Goal: Task Accomplishment & Management: Use online tool/utility

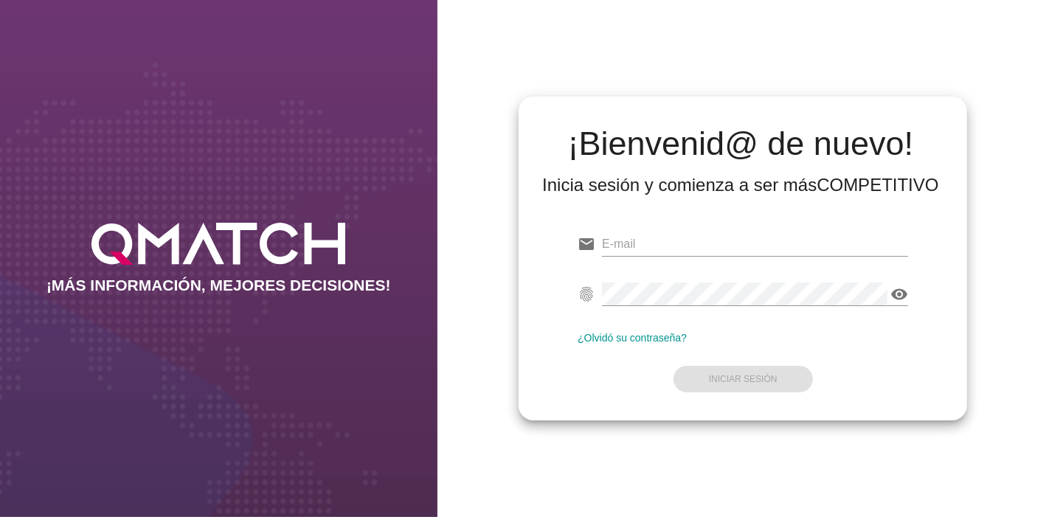
type input "[EMAIL_ADDRESS][PERSON_NAME][DOMAIN_NAME]"
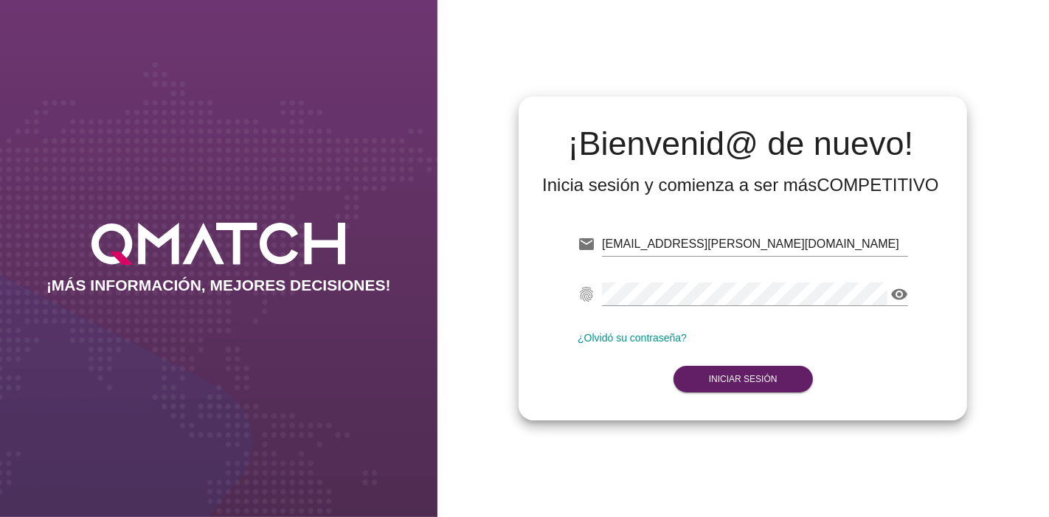
click at [784, 382] on form "email [EMAIL_ADDRESS][PERSON_NAME][DOMAIN_NAME] fingerprint visibility ¿Olvidó …" at bounding box center [743, 311] width 331 height 174
click at [759, 376] on strong "Iniciar Sesión" at bounding box center [743, 379] width 69 height 10
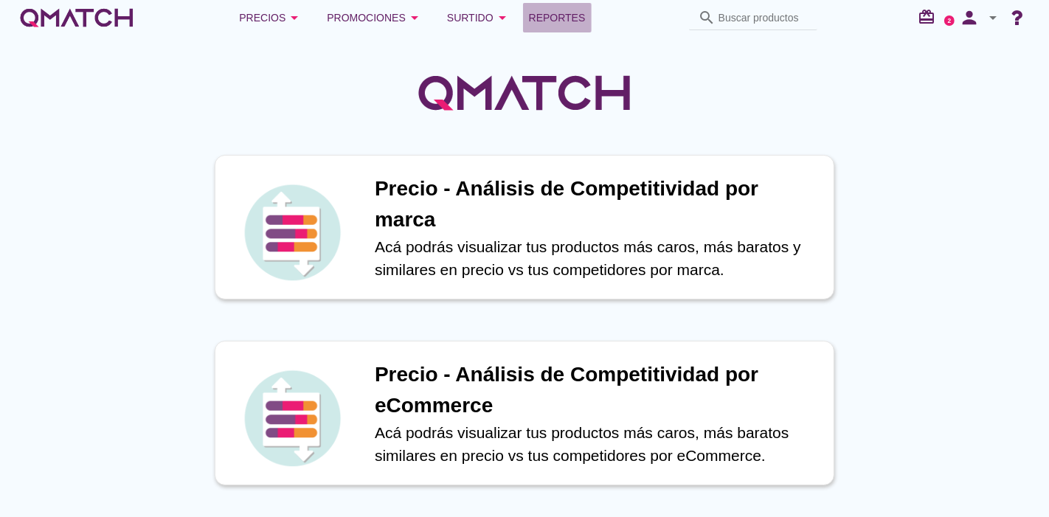
click at [554, 20] on span "Reportes" at bounding box center [557, 18] width 57 height 18
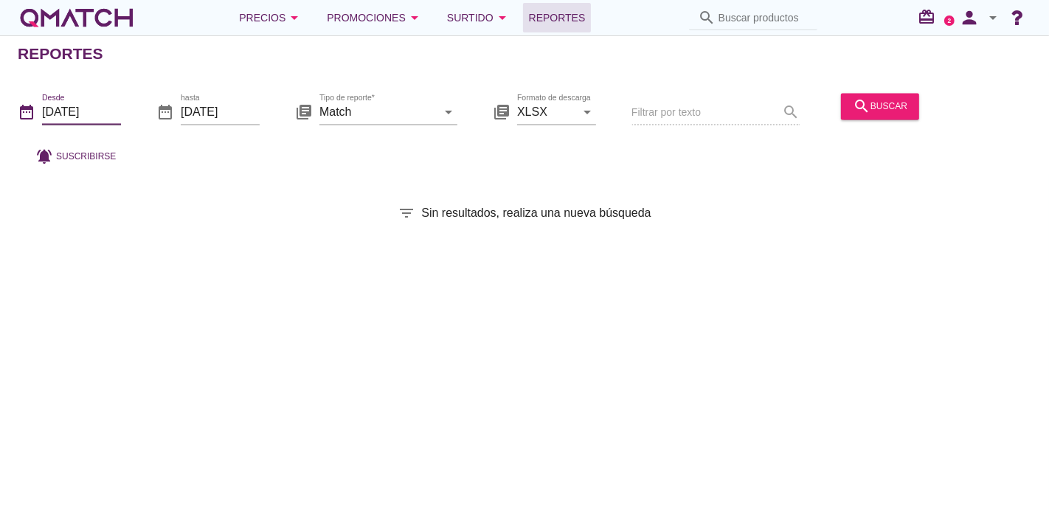
click at [90, 113] on input "[DATE]" at bounding box center [81, 112] width 79 height 24
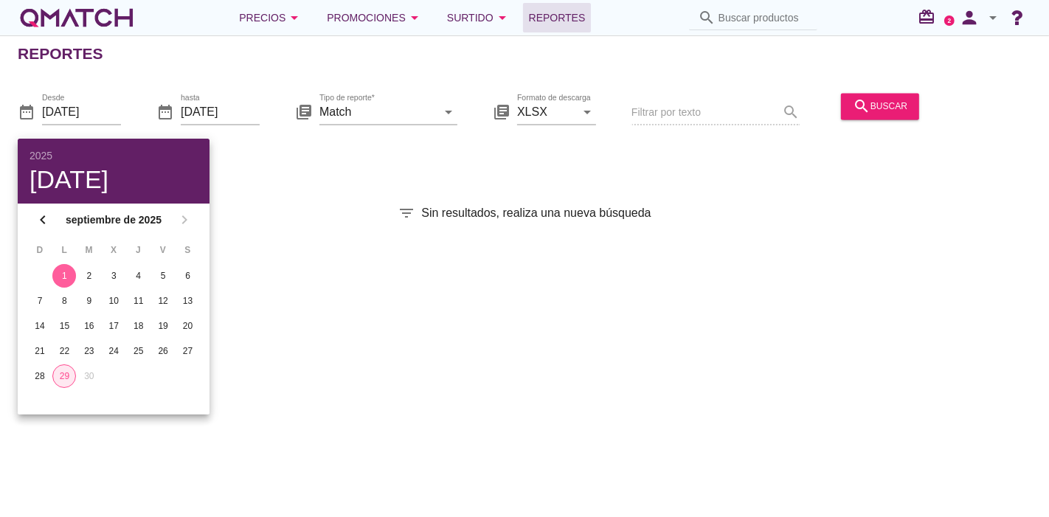
click at [63, 365] on button "29" at bounding box center [64, 377] width 24 height 24
type input "[DATE]"
click at [232, 279] on div "Reportes date_range Desde [DATE] date_range hasta [DATE] library_books Tipo de …" at bounding box center [524, 276] width 1049 height 482
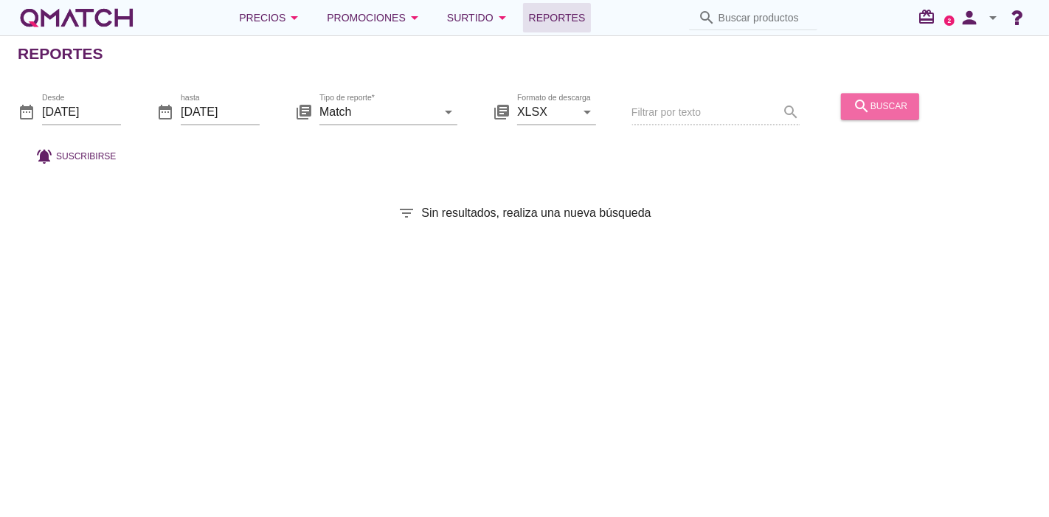
click at [858, 104] on icon "search" at bounding box center [862, 106] width 18 height 18
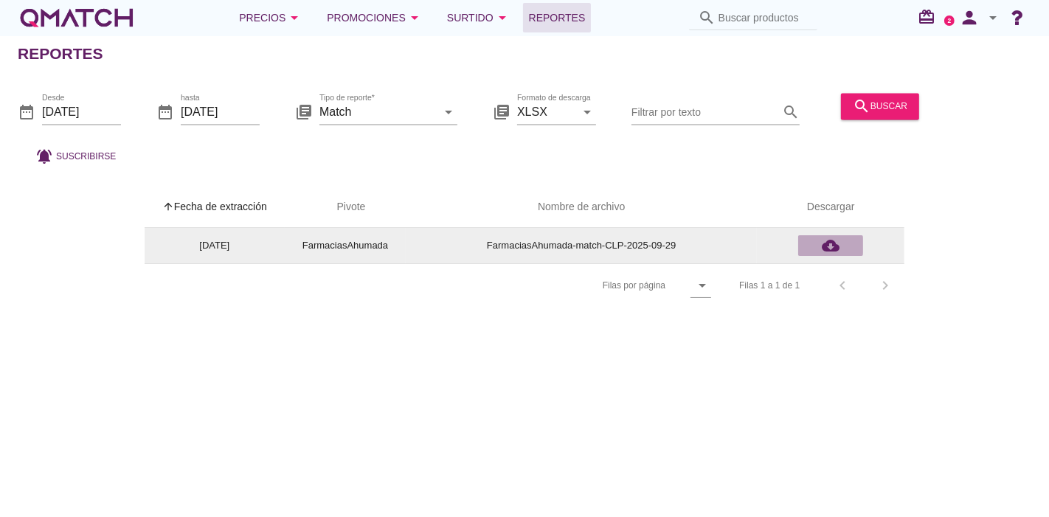
click at [830, 249] on icon "cloud_download" at bounding box center [831, 246] width 18 height 18
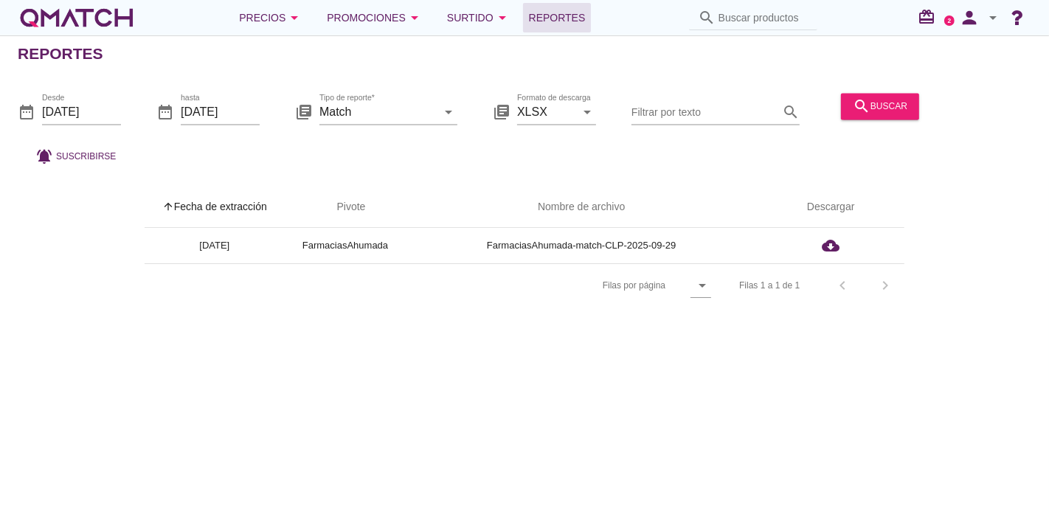
click at [554, 457] on div "Reportes date_range Desde [DATE] date_range hasta [DATE] library_books Tipo de …" at bounding box center [524, 276] width 1049 height 482
